Goal: Task Accomplishment & Management: Complete application form

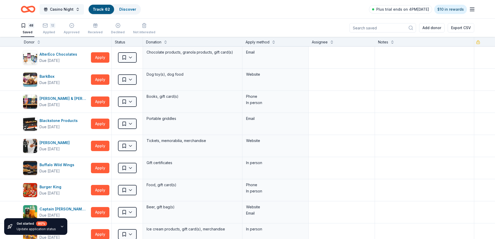
click at [69, 9] on span "Casino Night" at bounding box center [62, 9] width 24 height 6
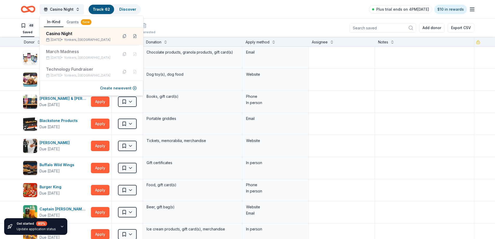
click at [27, 10] on icon "Home" at bounding box center [28, 9] width 15 height 12
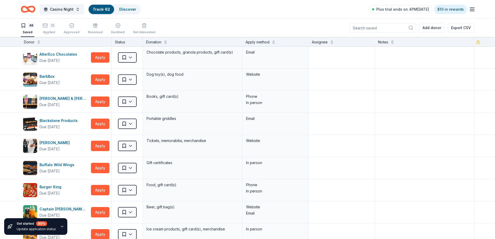
click at [27, 10] on icon "Home" at bounding box center [28, 9] width 15 height 12
click at [123, 6] on div "Discover" at bounding box center [127, 9] width 25 height 9
click at [128, 8] on link "Discover" at bounding box center [127, 9] width 17 height 4
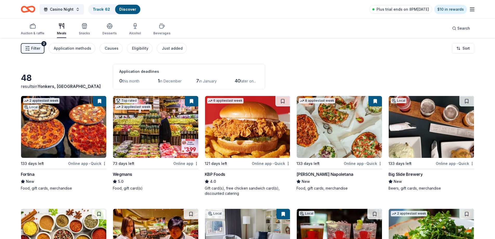
click at [472, 14] on div "Plus trial ends on 8PM, 9/25 $10 in rewards" at bounding box center [422, 9] width 106 height 12
click at [472, 10] on icon "button" at bounding box center [472, 9] width 6 height 6
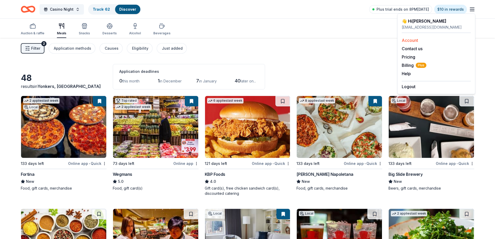
click at [404, 39] on link "Account" at bounding box center [410, 40] width 16 height 5
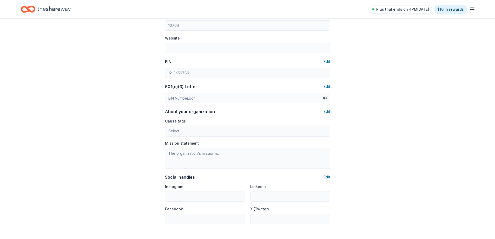
scroll to position [234, 0]
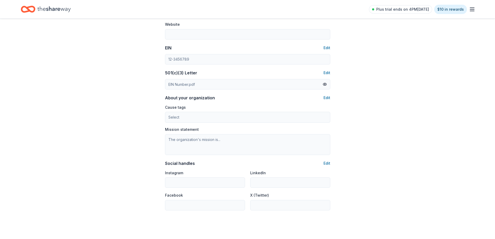
click at [193, 85] on div "EIN Number.pdf" at bounding box center [181, 84] width 27 height 6
click at [325, 83] on button at bounding box center [325, 84] width 4 height 6
click at [420, 88] on div "Account About me Profile Edit First name Hilary Last name Walsh Role Event Coor…" at bounding box center [247, 17] width 495 height 464
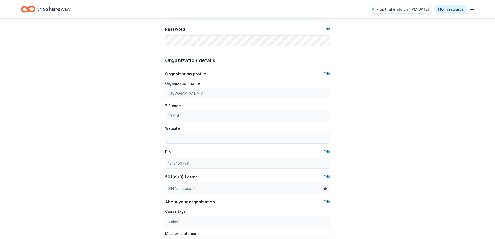
scroll to position [156, 0]
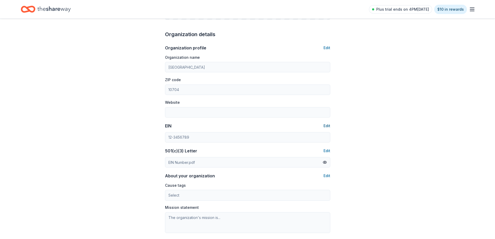
click at [329, 126] on button "Edit" at bounding box center [327, 126] width 7 height 6
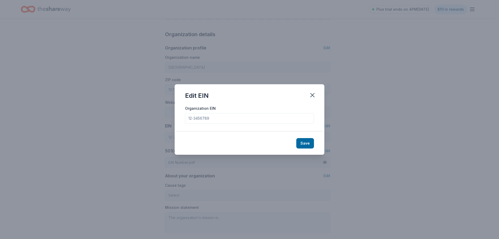
drag, startPoint x: 217, startPoint y: 118, endPoint x: 196, endPoint y: 115, distance: 21.4
click at [196, 115] on input "Organization EIN" at bounding box center [249, 118] width 129 height 10
click at [214, 119] on input "Organization EIN" at bounding box center [249, 118] width 129 height 10
click at [313, 95] on icon "button" at bounding box center [312, 95] width 7 height 7
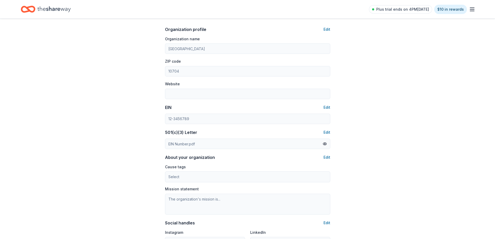
scroll to position [182, 0]
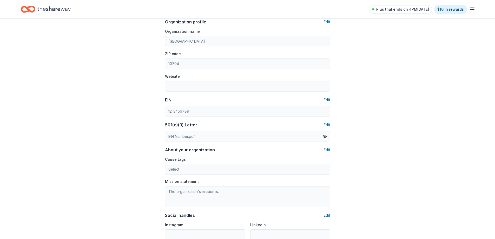
click at [329, 99] on button "Edit" at bounding box center [327, 100] width 7 height 6
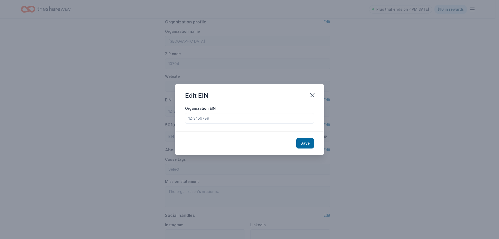
drag, startPoint x: 216, startPoint y: 120, endPoint x: 187, endPoint y: 116, distance: 29.1
click at [187, 116] on input "Organization EIN" at bounding box center [249, 118] width 129 height 10
drag, startPoint x: 215, startPoint y: 118, endPoint x: 198, endPoint y: 118, distance: 17.4
click at [198, 118] on input "Organization EIN" at bounding box center [249, 118] width 129 height 10
type input "[US_EMPLOYER_IDENTIFICATION_NUMBER]"
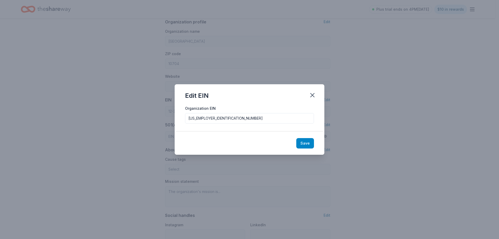
click at [307, 141] on button "Save" at bounding box center [305, 143] width 18 height 10
click at [304, 144] on div "Save" at bounding box center [250, 143] width 150 height 23
type input "[US_EMPLOYER_IDENTIFICATION_NUMBER]"
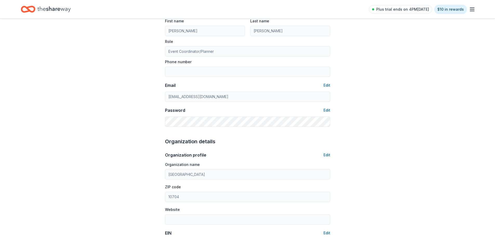
scroll to position [0, 0]
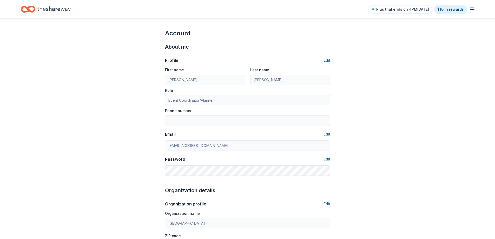
click at [37, 6] on div "Home" at bounding box center [46, 9] width 50 height 12
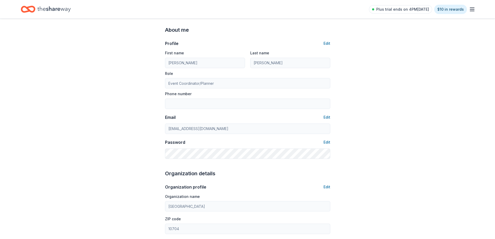
scroll to position [26, 0]
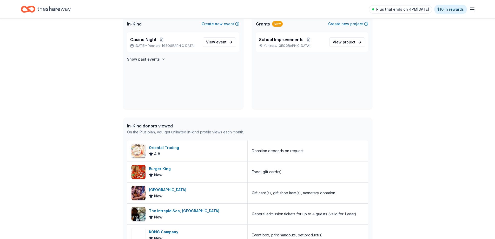
scroll to position [78, 0]
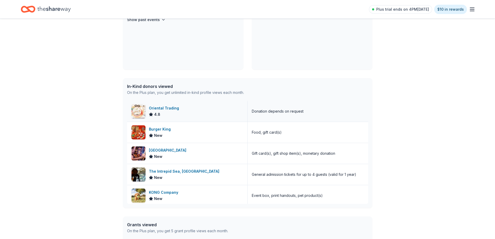
click at [157, 110] on div "Oriental Trading" at bounding box center [165, 108] width 32 height 6
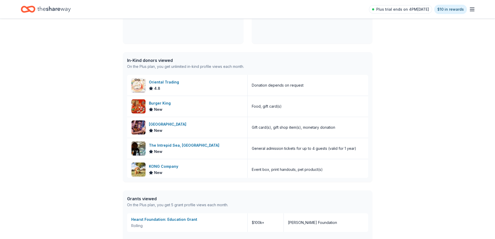
scroll to position [156, 0]
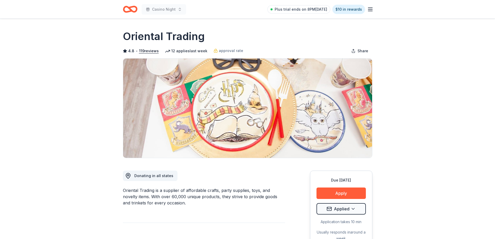
click at [337, 187] on div "Due [DATE] Apply Applied Application takes 10 min Usually responds in around a …" at bounding box center [341, 209] width 62 height 77
click at [348, 193] on button "Apply" at bounding box center [341, 192] width 49 height 11
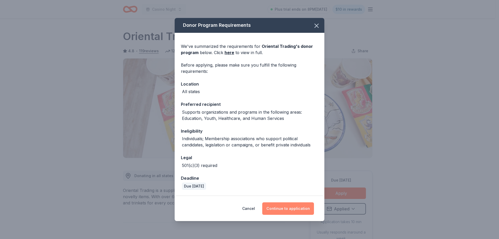
click at [279, 209] on button "Continue to application" at bounding box center [288, 208] width 52 height 12
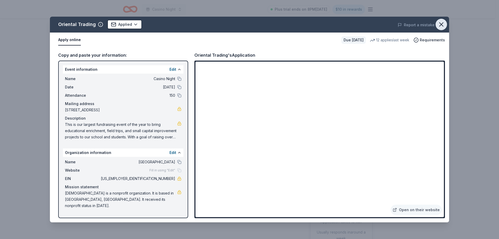
click at [439, 25] on icon "button" at bounding box center [441, 24] width 7 height 7
